Goal: Find specific page/section

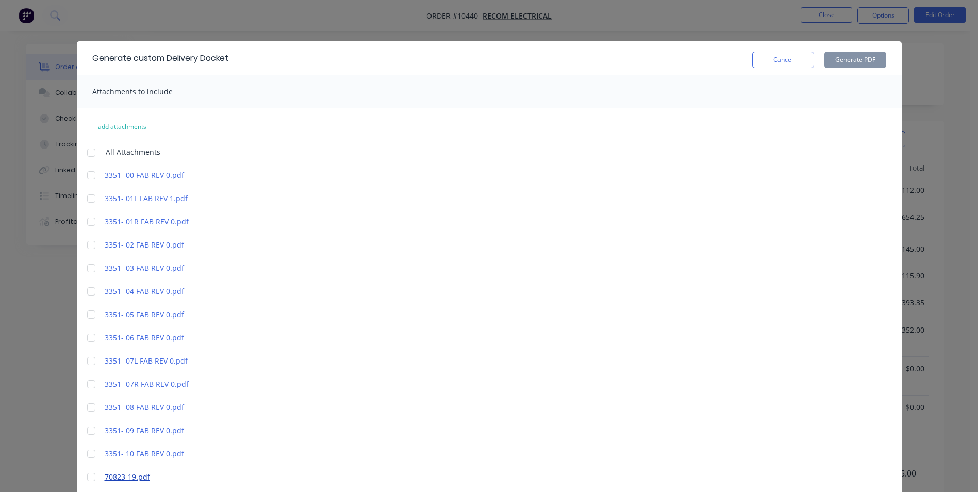
scroll to position [258, 0]
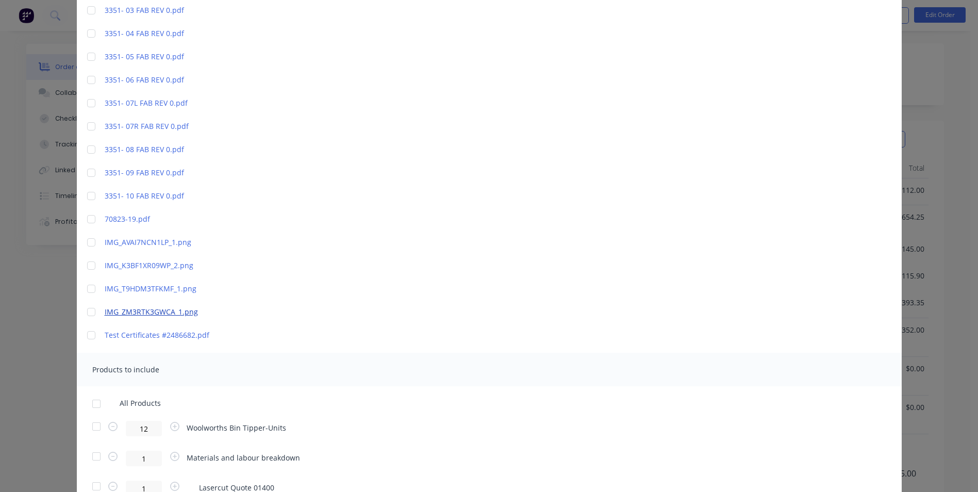
click at [147, 312] on link "IMG_ZM3RTK3GWCA_1.png" at bounding box center [195, 311] width 180 height 11
click at [144, 312] on link "IMG_ZM3RTK3GWCA_1.png" at bounding box center [195, 311] width 180 height 11
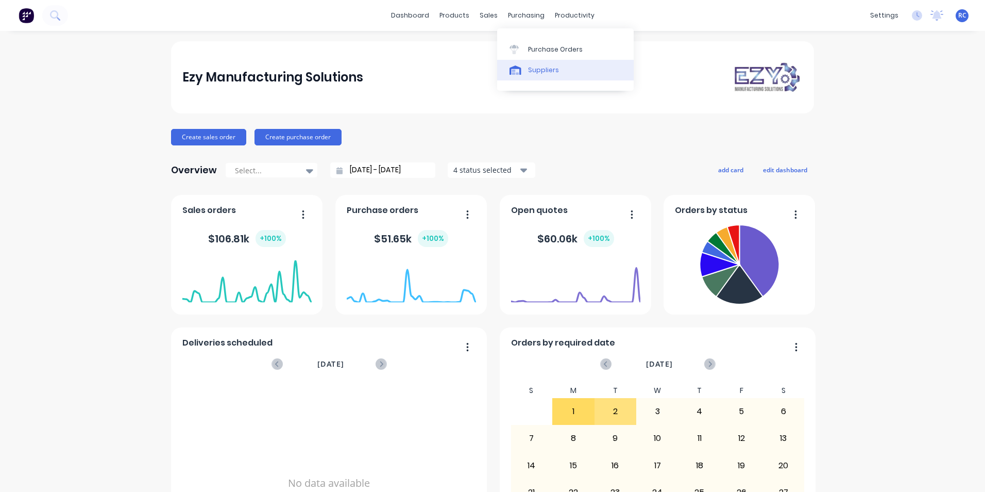
click at [547, 76] on link "Suppliers" at bounding box center [565, 70] width 137 height 21
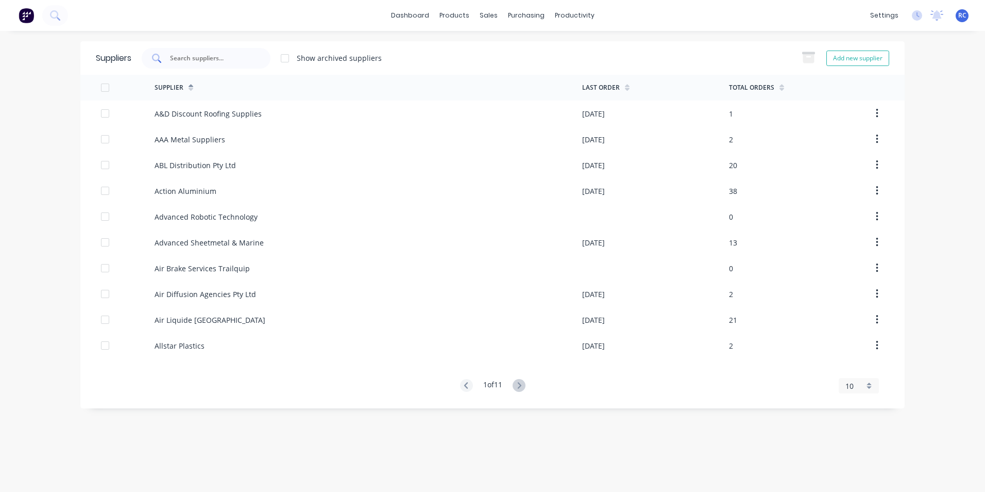
click at [196, 59] on input "text" at bounding box center [212, 58] width 86 height 10
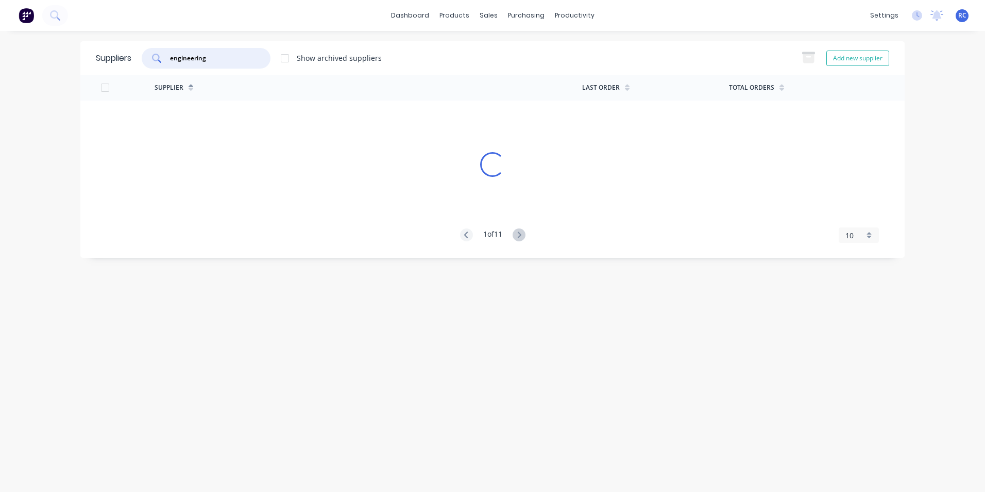
type input "engineering"
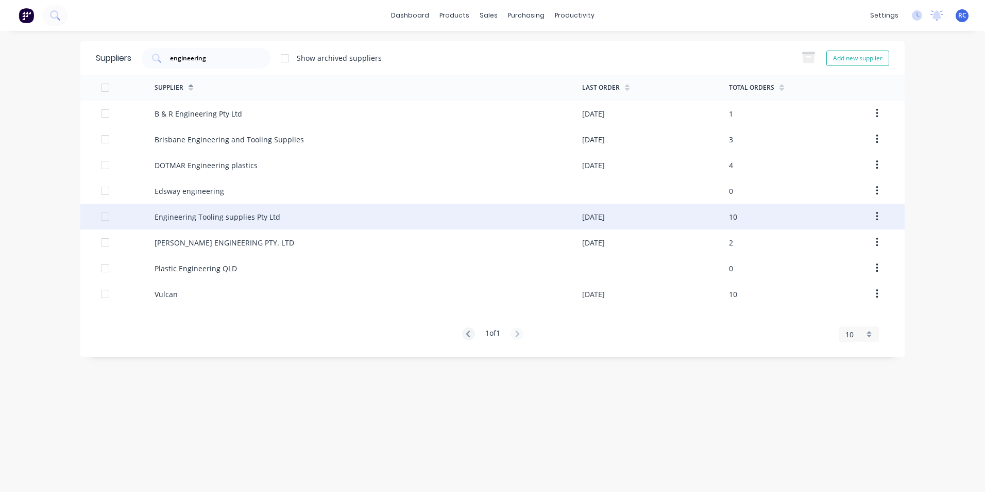
click at [222, 212] on div "Engineering Tooling supplies Pty Ltd" at bounding box center [218, 216] width 126 height 11
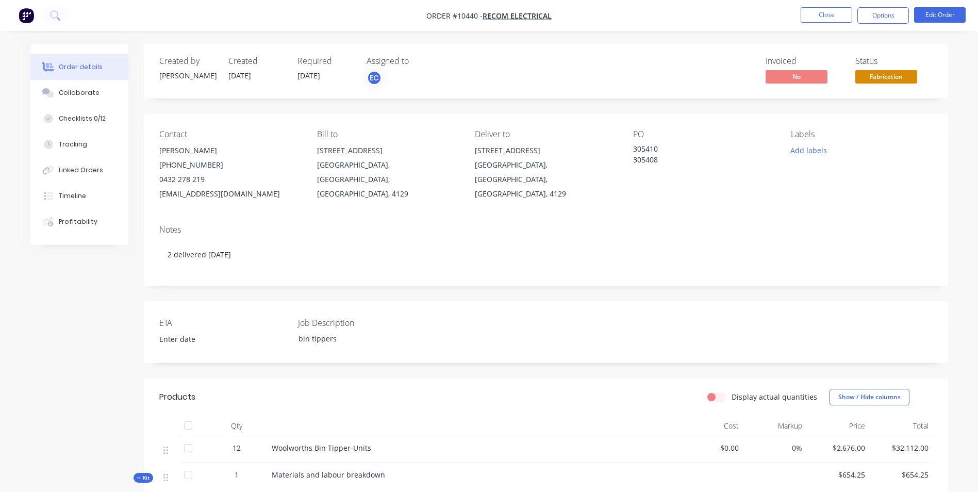
scroll to position [258, 0]
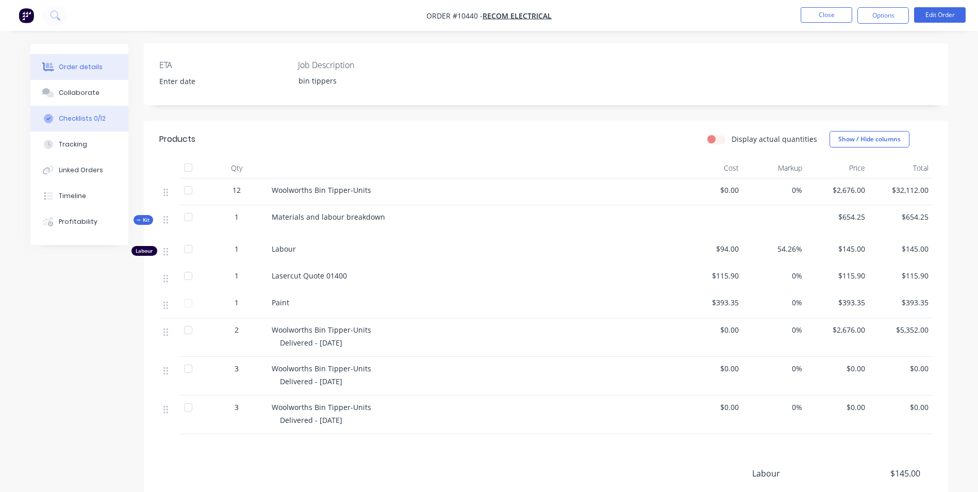
drag, startPoint x: 78, startPoint y: 95, endPoint x: 90, endPoint y: 111, distance: 19.9
click at [78, 95] on div "Collaborate" at bounding box center [79, 92] width 41 height 9
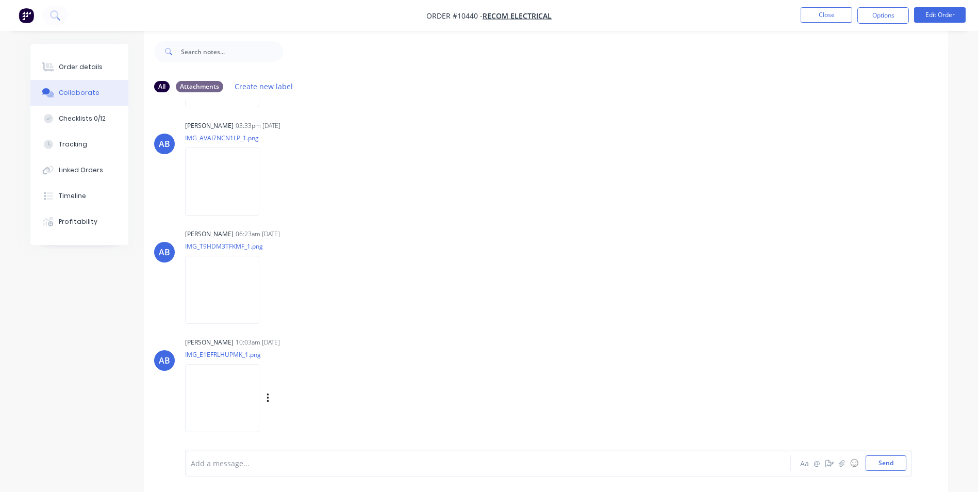
scroll to position [15, 0]
click at [242, 413] on img at bounding box center [222, 395] width 74 height 68
